Goal: Find specific page/section: Find specific page/section

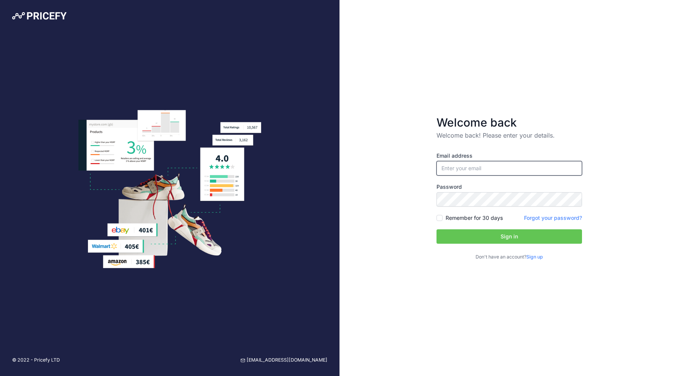
type input "[EMAIL_ADDRESS][DOMAIN_NAME]"
click at [509, 236] on button "Sign in" at bounding box center [510, 236] width 146 height 14
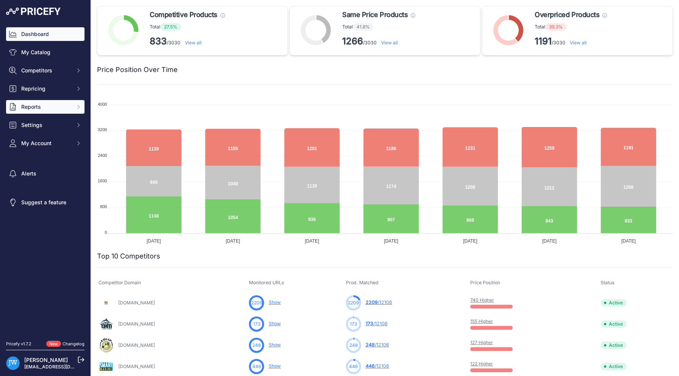
click at [50, 104] on span "Reports" at bounding box center [46, 107] width 50 height 8
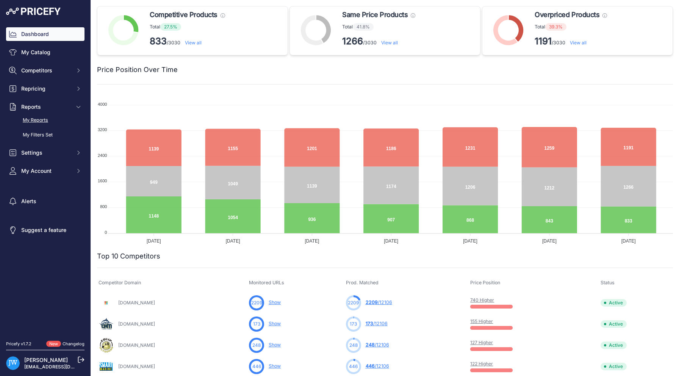
click at [47, 121] on link "My Reports" at bounding box center [45, 120] width 78 height 13
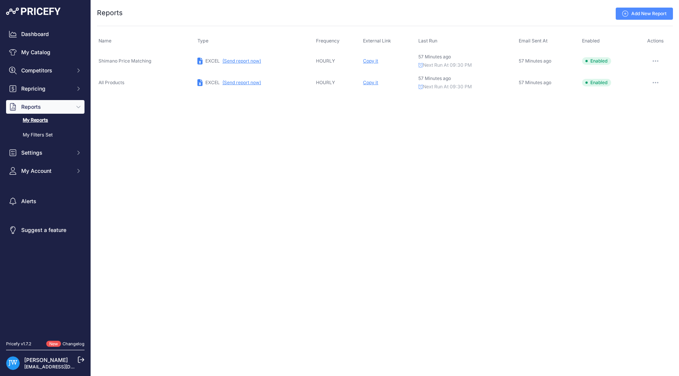
click at [365, 78] on td "Copy it" at bounding box center [389, 83] width 55 height 22
click at [366, 82] on span "Copy it" at bounding box center [370, 83] width 15 height 6
